Goal: Transaction & Acquisition: Purchase product/service

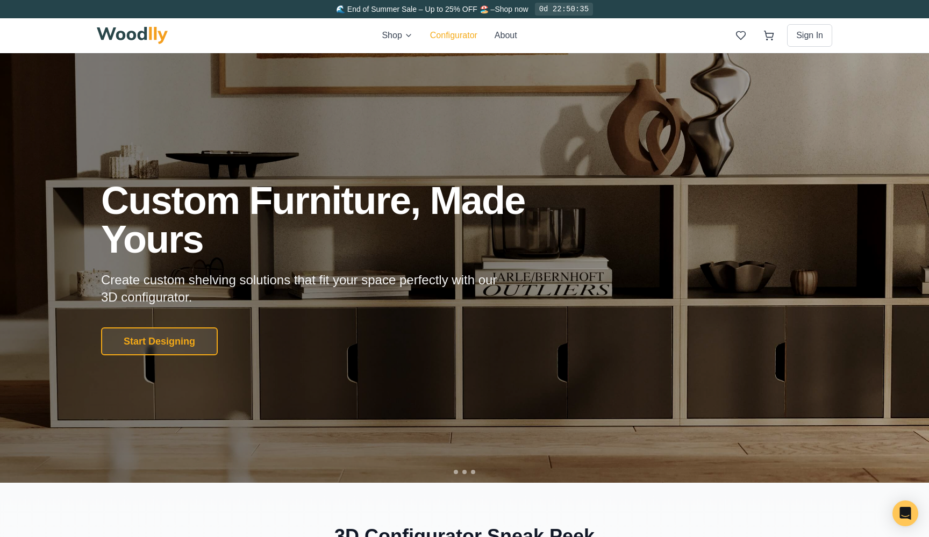
click at [437, 33] on button "Configurator" at bounding box center [453, 35] width 47 height 13
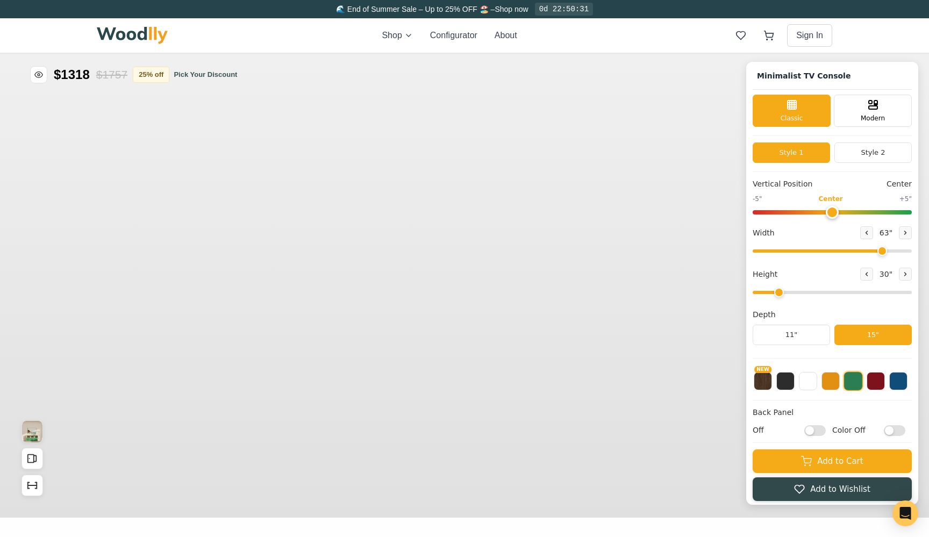
type input "63"
type input "2"
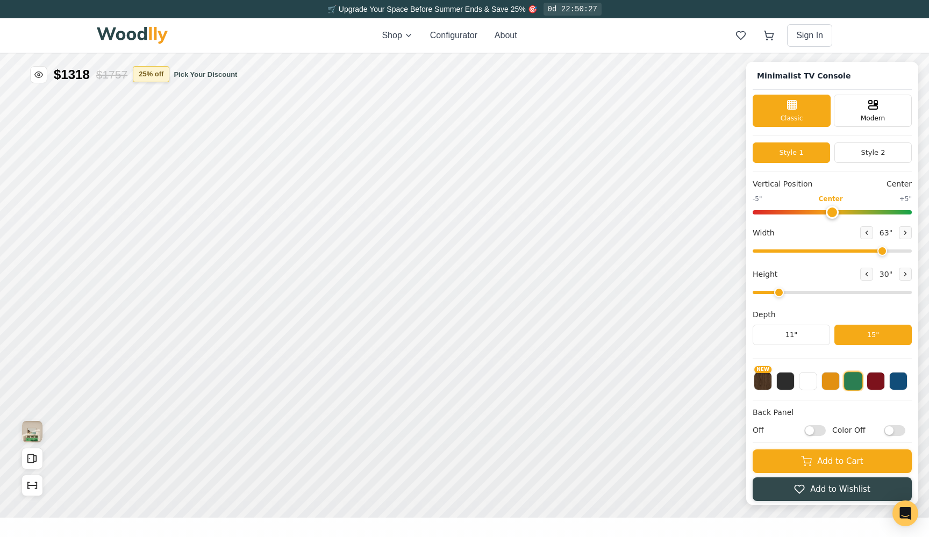
click at [153, 77] on button "25 % off" at bounding box center [151, 74] width 37 height 16
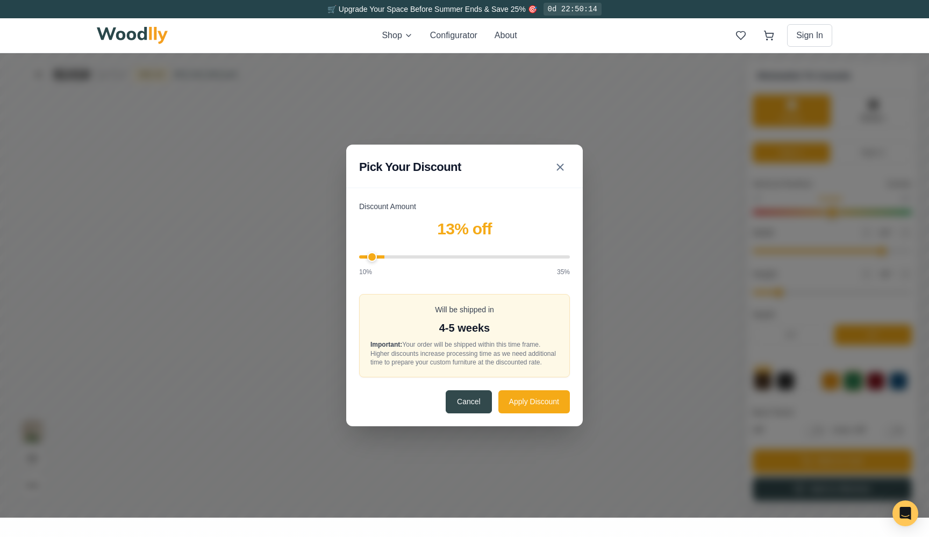
type input "10"
drag, startPoint x: 484, startPoint y: 253, endPoint x: 341, endPoint y: 254, distance: 143.0
click at [341, 254] on div "Pick Your Discount Discount Amount 10 % off 10% 35% Will be shipped in 3-4 week…" at bounding box center [464, 285] width 929 height 464
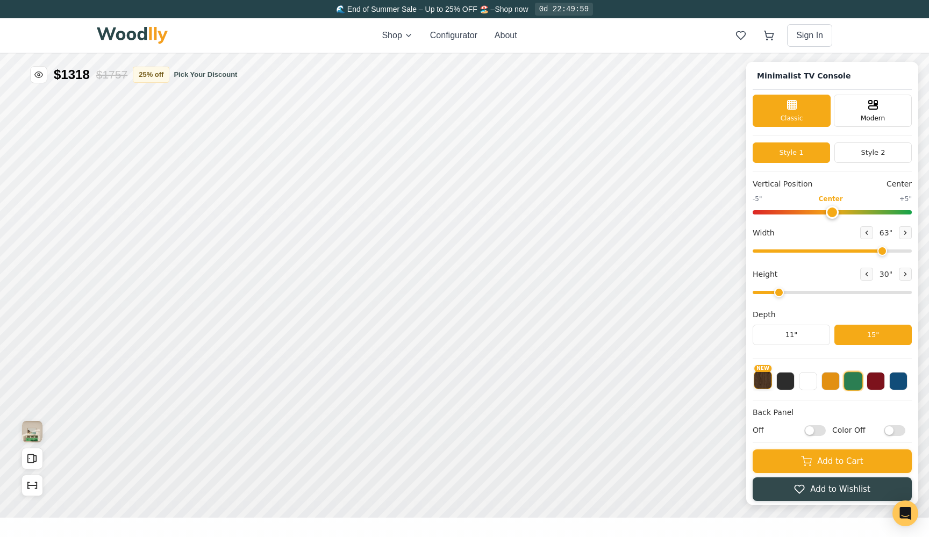
click at [765, 380] on button "NEW" at bounding box center [762, 380] width 18 height 18
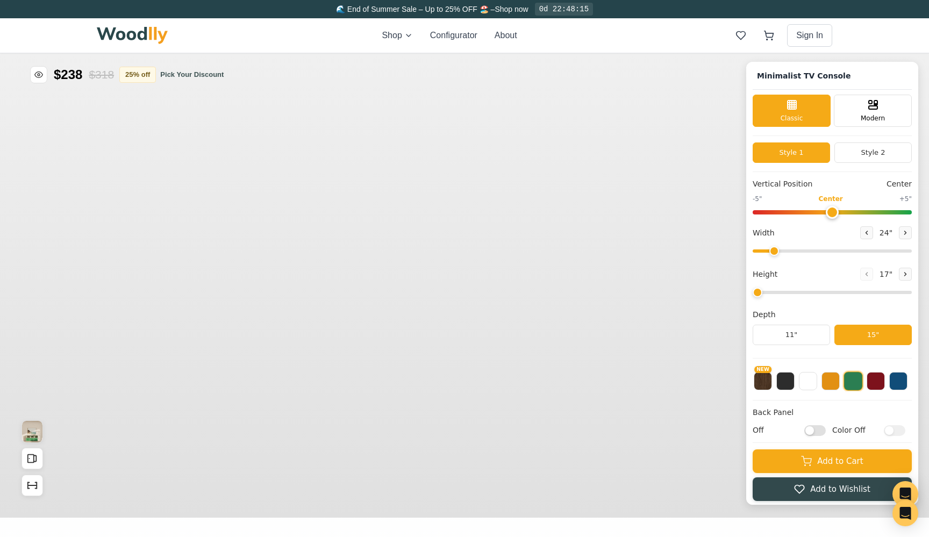
type input "63"
type input "2"
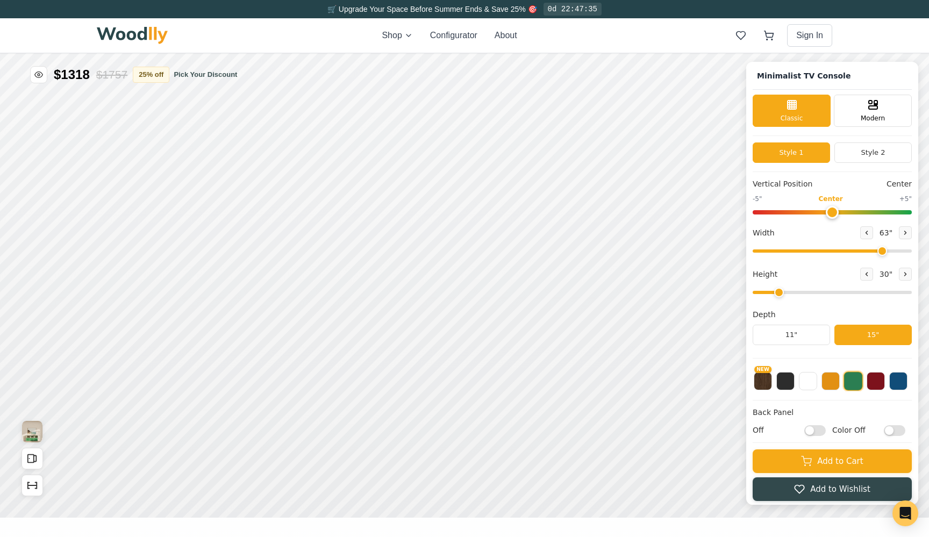
click at [121, 29] on img at bounding box center [132, 35] width 71 height 17
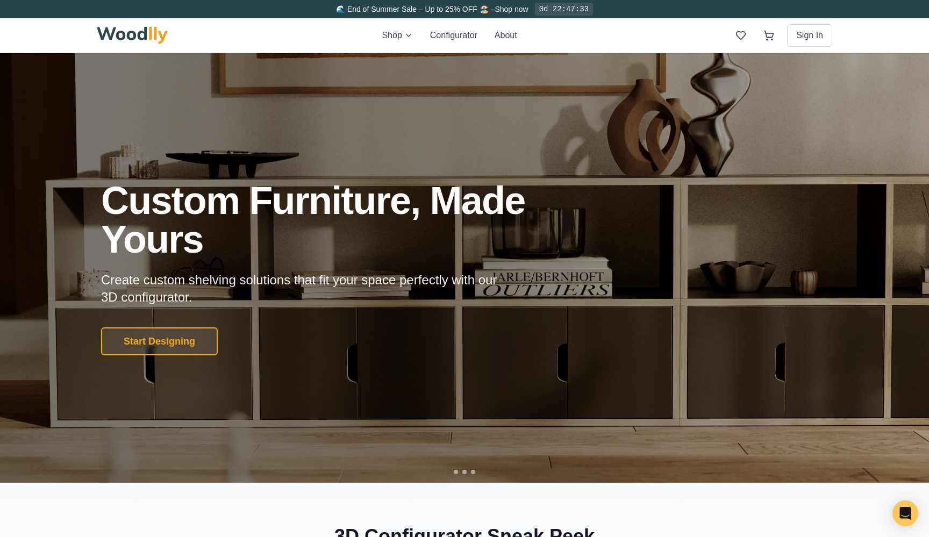
click at [570, 12] on div "0d 22:47:33" at bounding box center [564, 9] width 58 height 13
click at [660, 37] on div "Shop Configurator About Sign In" at bounding box center [464, 35] width 735 height 34
click at [647, 42] on div "Shop Configurator About Sign In" at bounding box center [464, 35] width 735 height 34
